Goal: Browse casually: Explore the website without a specific task or goal

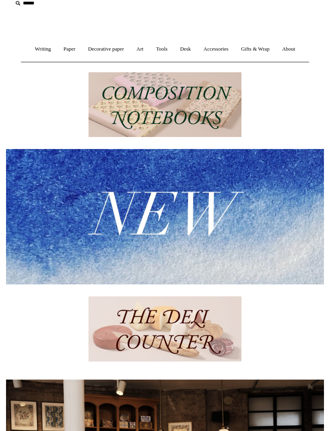
scroll to position [58, 0]
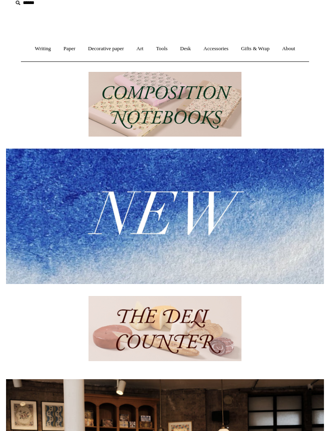
click at [113, 96] on img at bounding box center [164, 104] width 153 height 65
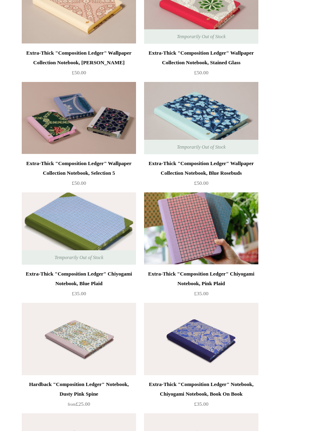
scroll to position [1872, 0]
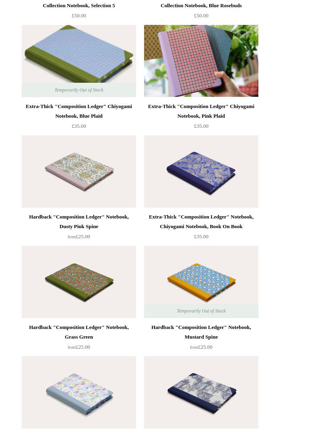
click at [59, 163] on img at bounding box center [79, 171] width 114 height 72
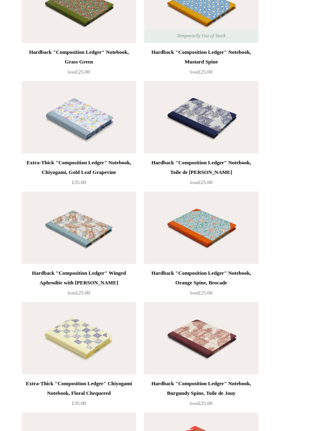
scroll to position [2147, 0]
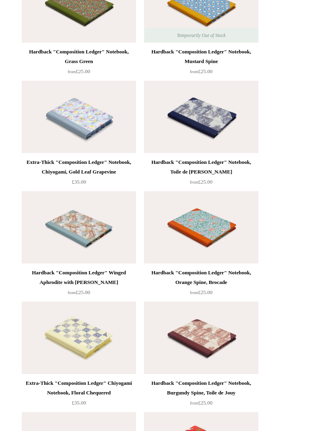
click at [34, 129] on img at bounding box center [79, 117] width 114 height 72
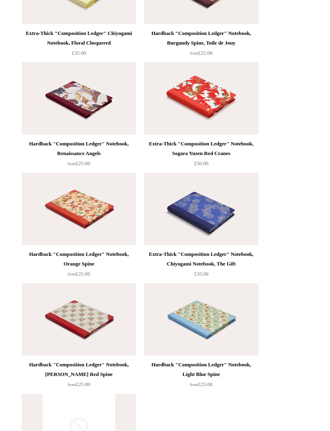
scroll to position [2638, 0]
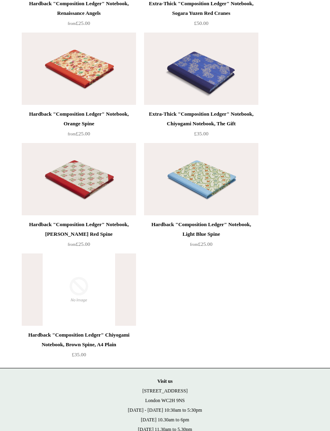
click at [180, 187] on img at bounding box center [201, 179] width 114 height 72
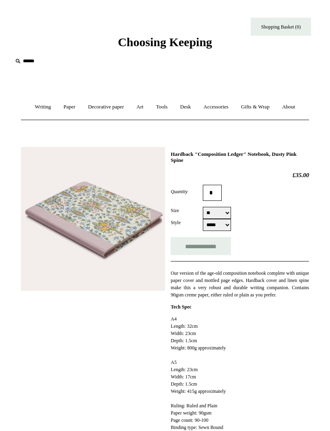
click at [89, 186] on img at bounding box center [93, 219] width 144 height 144
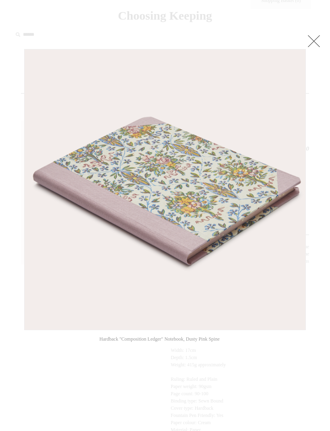
click at [316, 89] on div at bounding box center [165, 395] width 330 height 843
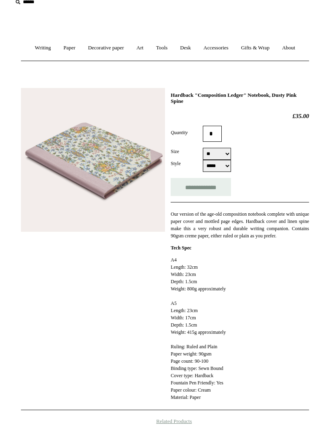
click at [220, 155] on select "** **" at bounding box center [217, 154] width 28 height 12
click at [215, 153] on select "** **" at bounding box center [217, 154] width 28 height 12
select select "**"
click at [215, 166] on select "***** *****" at bounding box center [217, 166] width 28 height 12
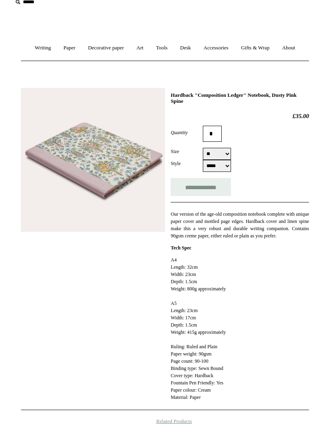
click at [213, 166] on select "***** *****" at bounding box center [217, 166] width 28 height 12
select select "*****"
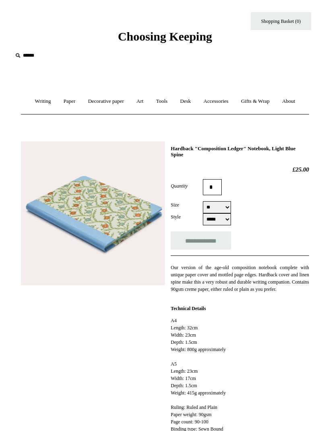
scroll to position [20, 0]
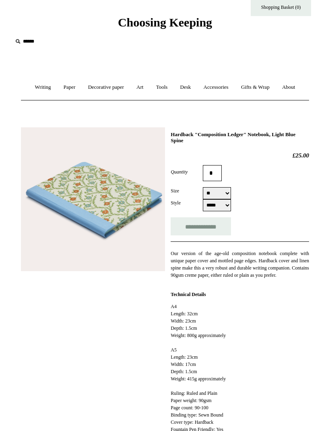
click at [80, 182] on img at bounding box center [93, 199] width 144 height 144
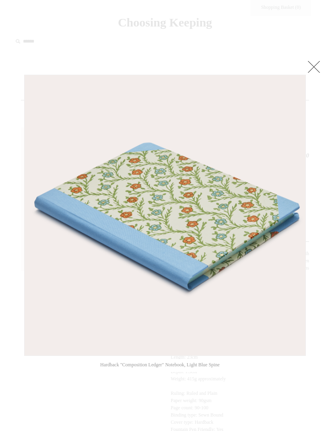
click at [31, 66] on div at bounding box center [165, 405] width 330 height 850
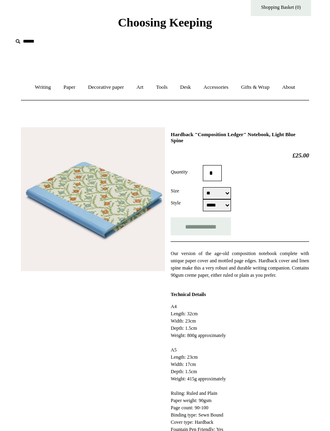
click at [93, 91] on link "Decorative paper +" at bounding box center [105, 87] width 47 height 21
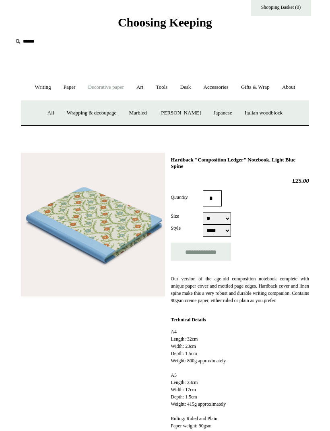
click at [43, 114] on link "All" at bounding box center [51, 112] width 18 height 21
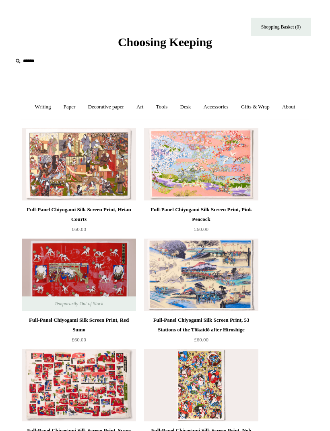
click at [88, 107] on link "Decorative paper +" at bounding box center [105, 106] width 47 height 21
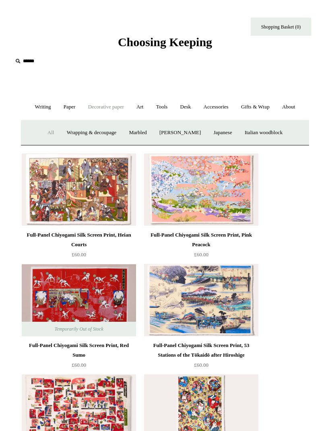
click at [73, 133] on link "Wrapping & decoupage" at bounding box center [91, 132] width 61 height 21
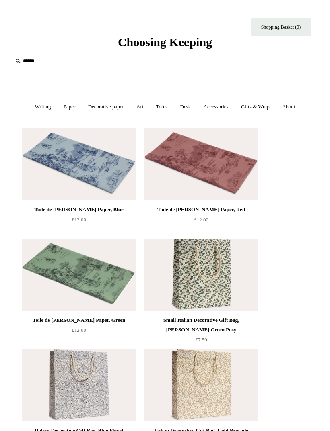
click at [214, 110] on link "Accessories +" at bounding box center [216, 106] width 36 height 21
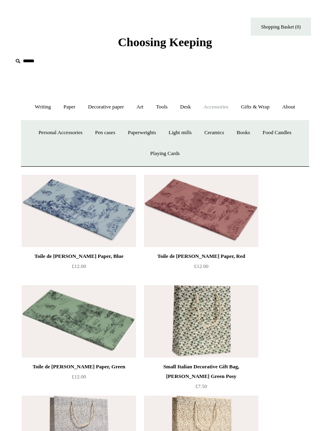
click at [123, 110] on link "Decorative paper +" at bounding box center [105, 106] width 47 height 21
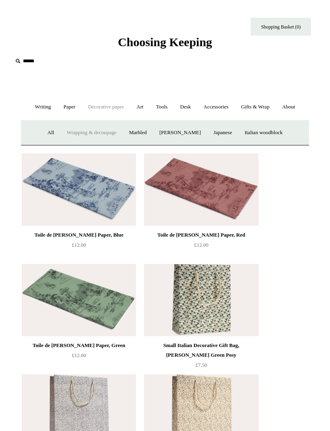
click at [145, 112] on link "Art +" at bounding box center [140, 106] width 18 height 21
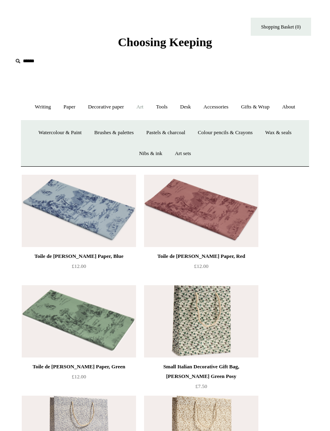
click at [61, 110] on link "Paper +" at bounding box center [69, 106] width 23 height 21
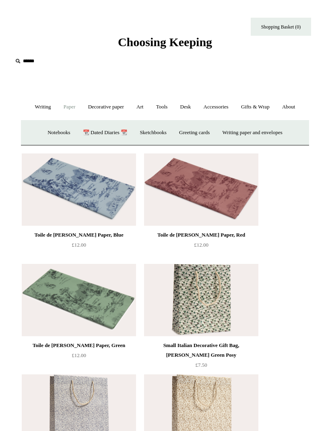
click at [67, 109] on link "Paper -" at bounding box center [69, 106] width 23 height 21
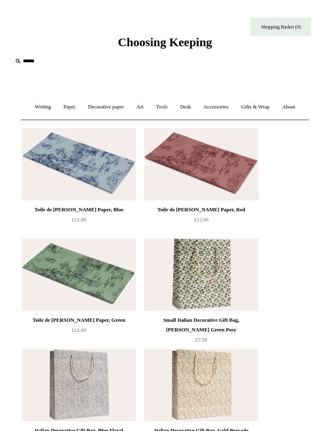
click at [64, 112] on link "Paper +" at bounding box center [69, 106] width 23 height 21
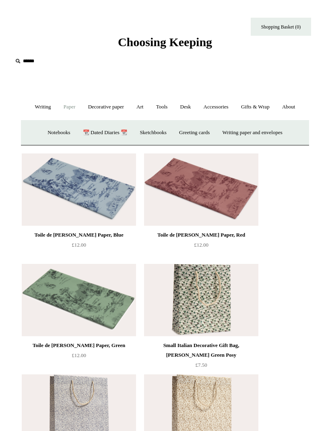
click at [146, 135] on link "Sketchbooks +" at bounding box center [153, 132] width 38 height 21
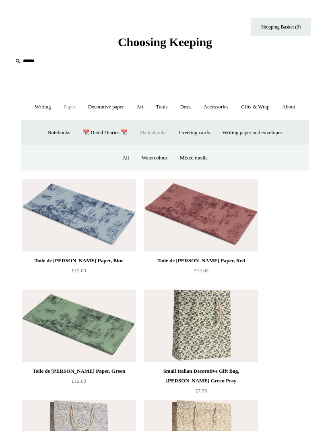
click at [120, 165] on link "All" at bounding box center [126, 158] width 18 height 21
